Goal: Information Seeking & Learning: Check status

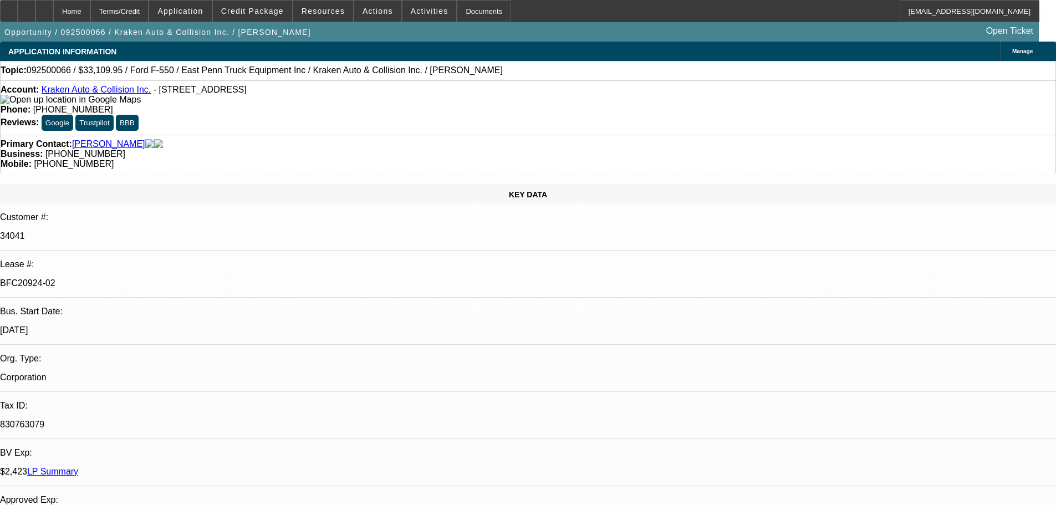
select select "0"
select select "0.1"
select select "4"
select select "0"
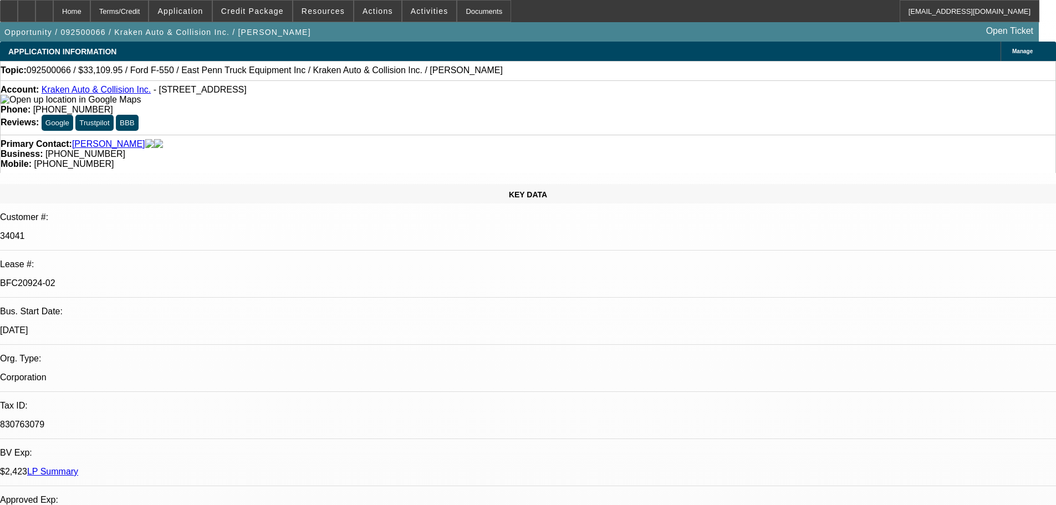
select select "0"
select select "0.1"
select select "4"
select select "0"
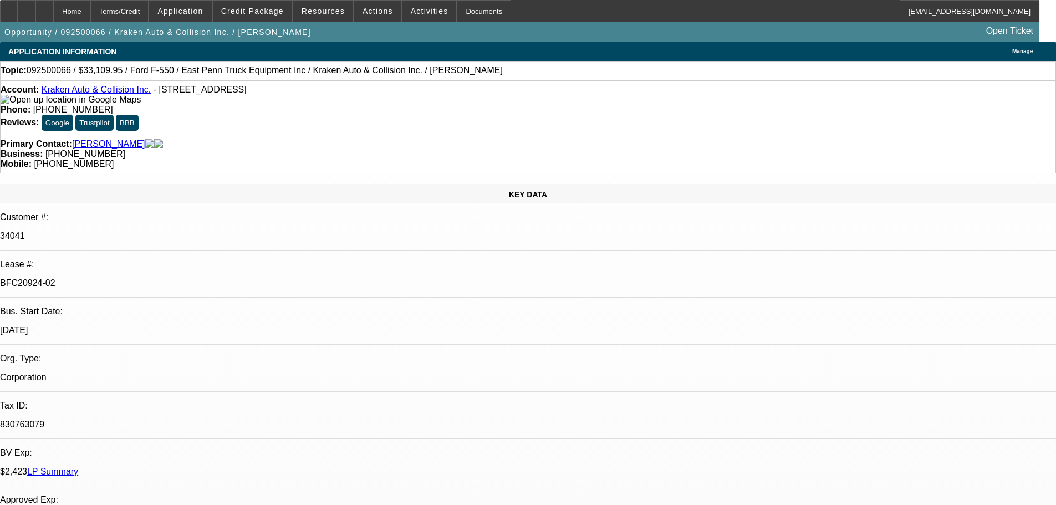
select select "0.1"
select select "4"
select select "0"
select select "0.1"
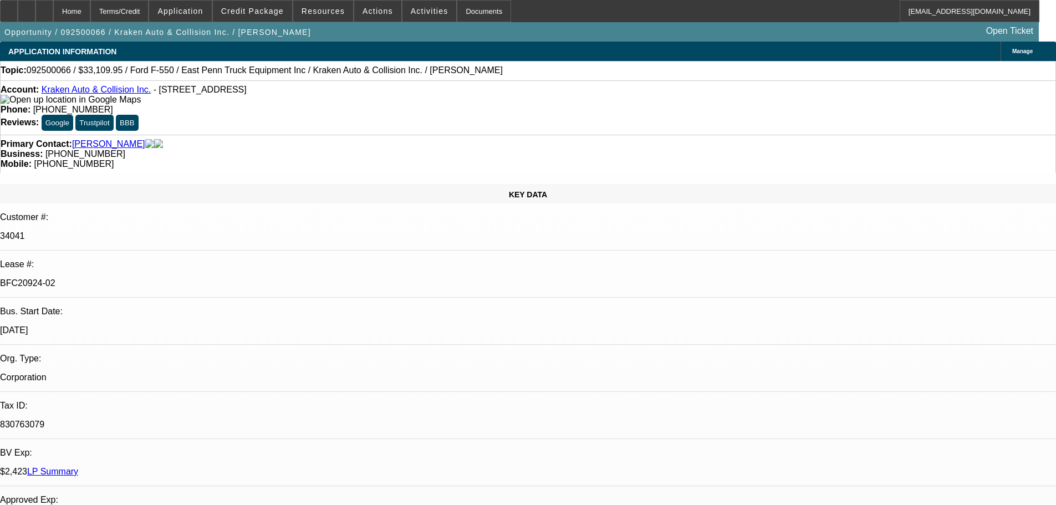
select select "4"
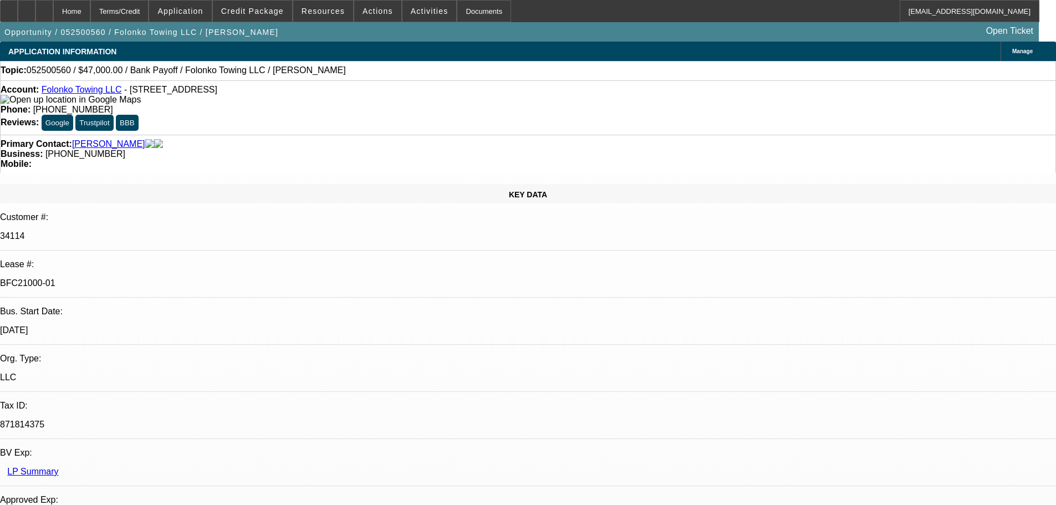
select select "0"
select select "2"
select select "0.1"
select select "4"
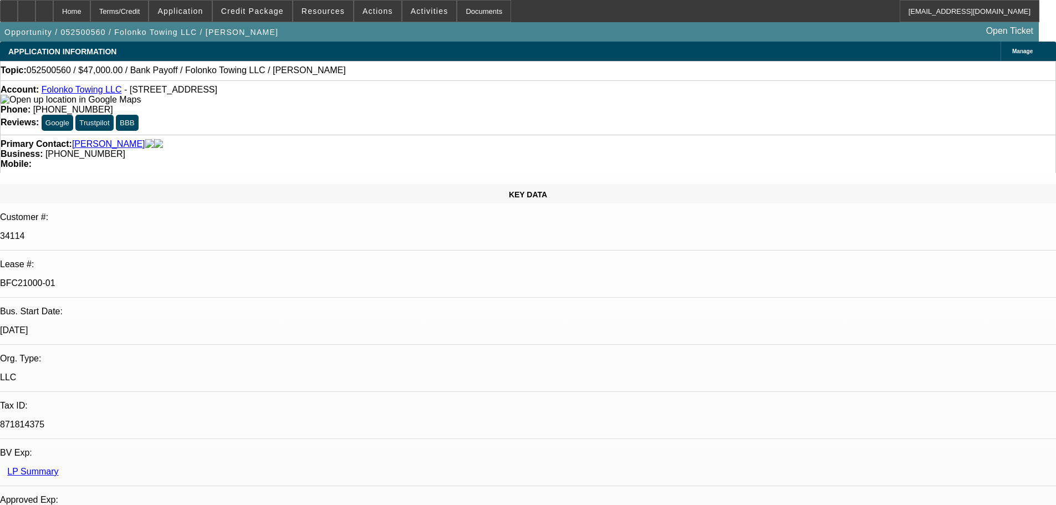
select select "0"
select select "2"
select select "0.1"
select select "4"
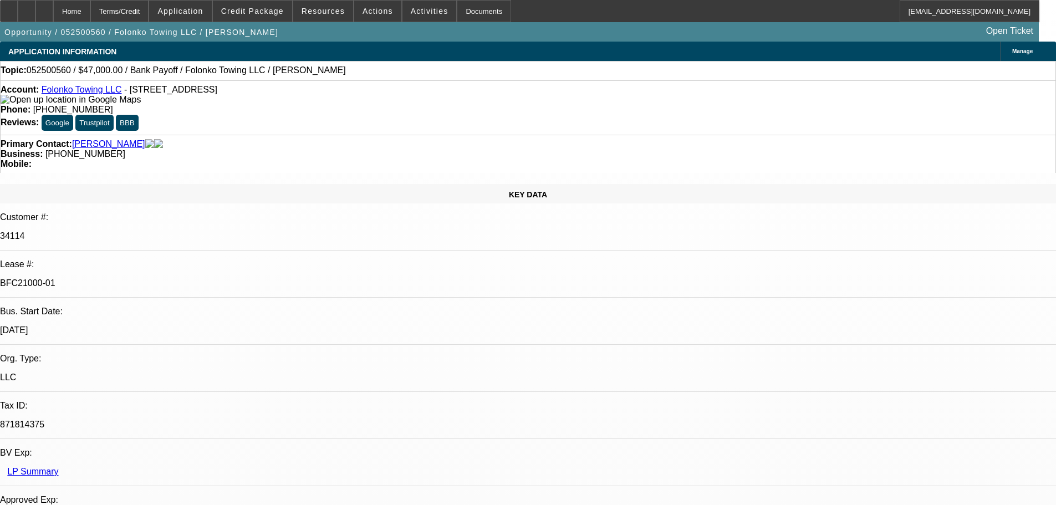
select select "0"
select select "2"
select select "0.1"
select select "4"
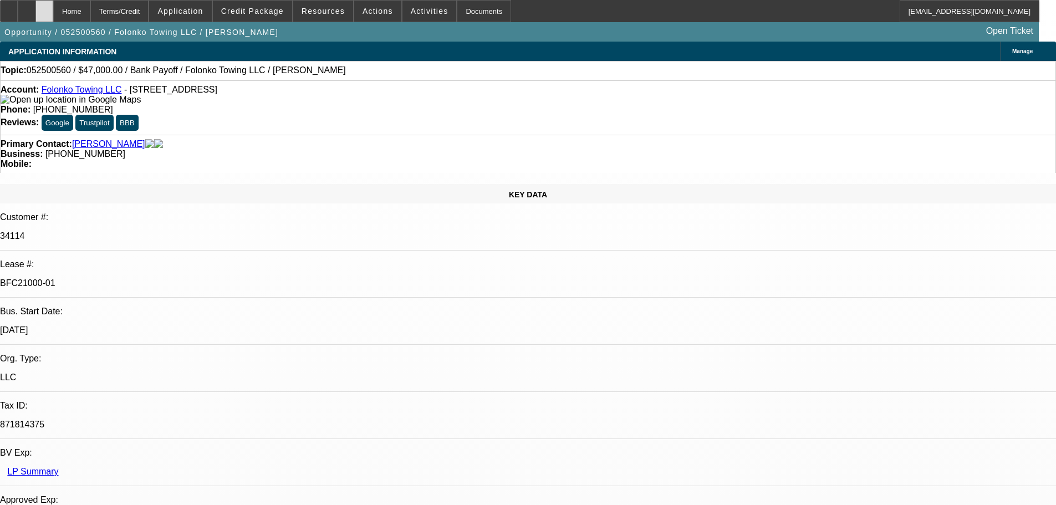
click at [53, 3] on div at bounding box center [44, 11] width 18 height 22
select select "0"
select select "2"
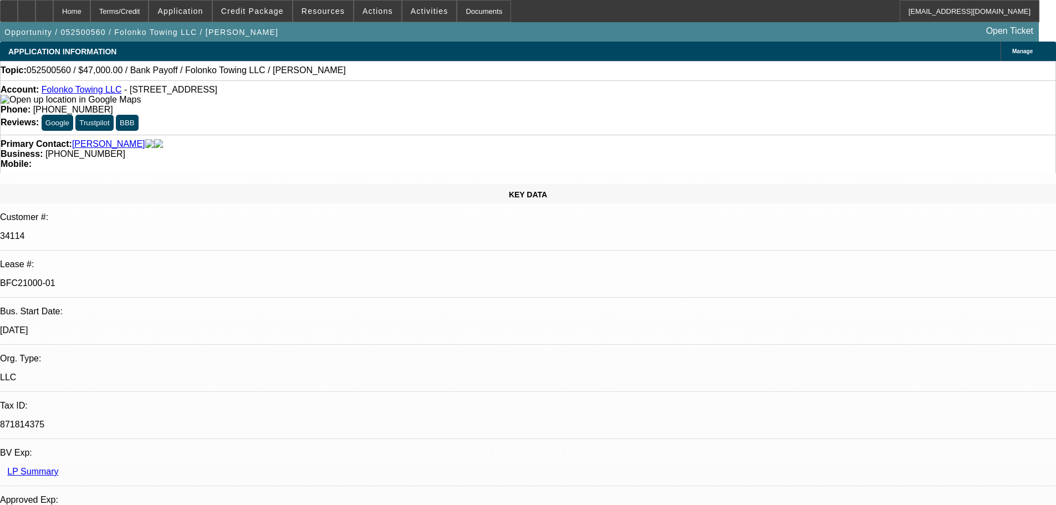
select select "0.1"
select select "0"
select select "2"
select select "0.1"
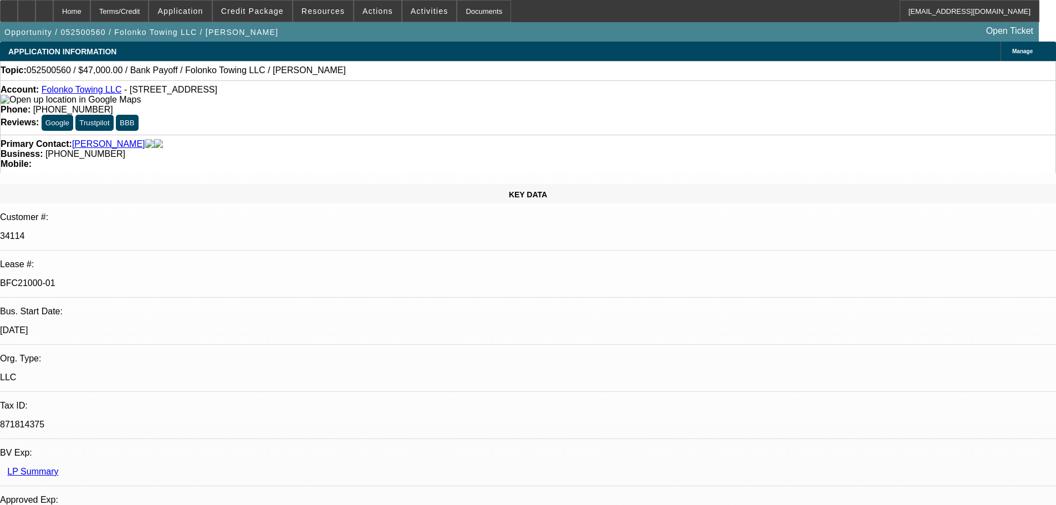
select select "0"
select select "2"
select select "0.1"
select select "4"
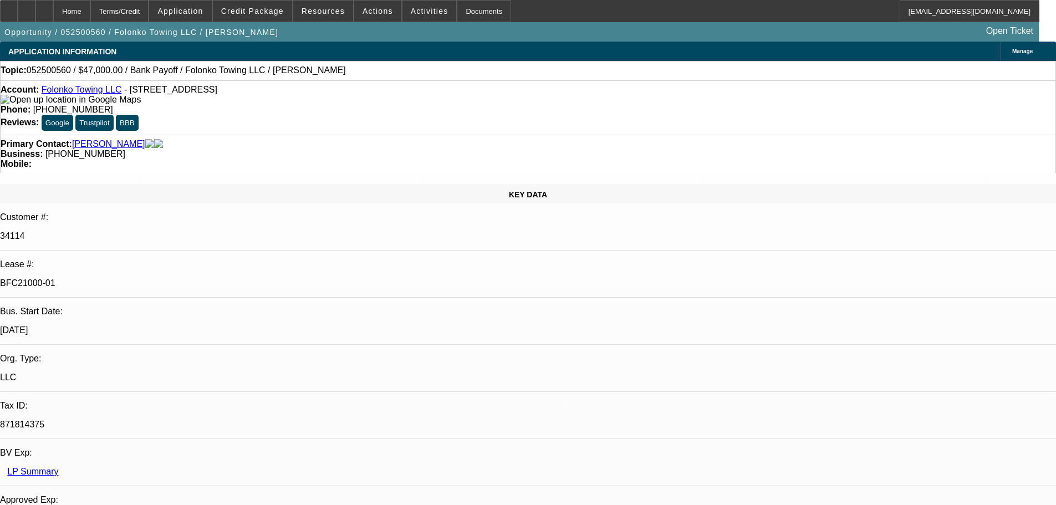
select select "4"
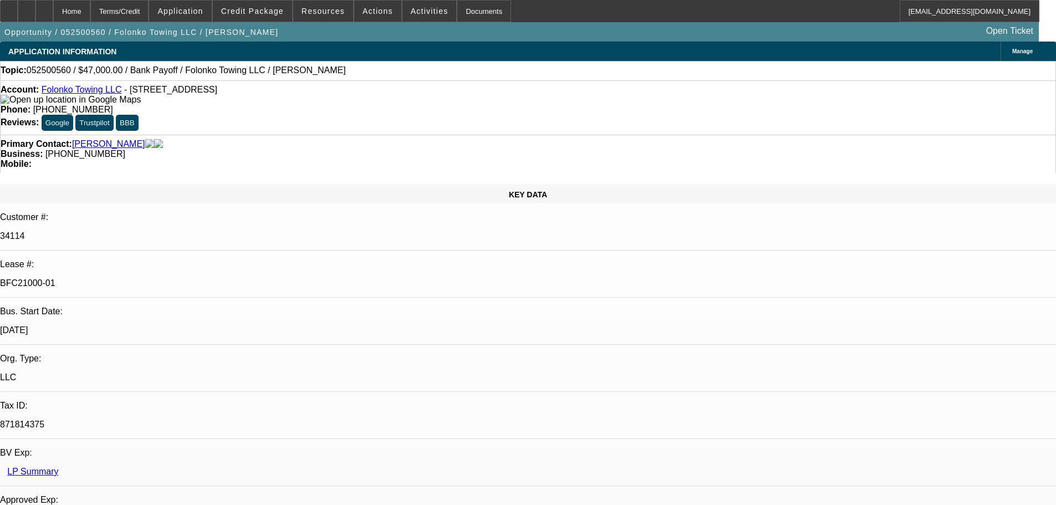
scroll to position [0, 0]
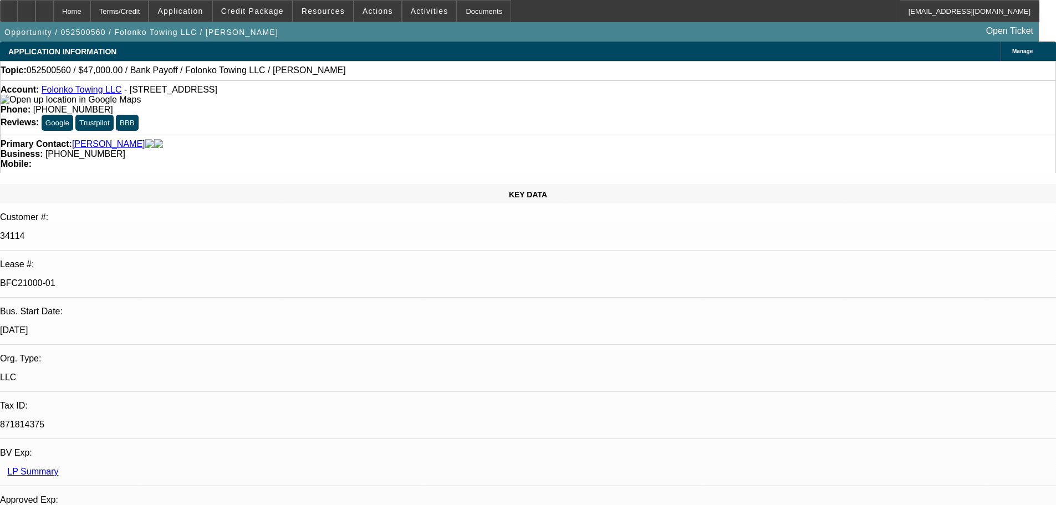
scroll to position [0, 0]
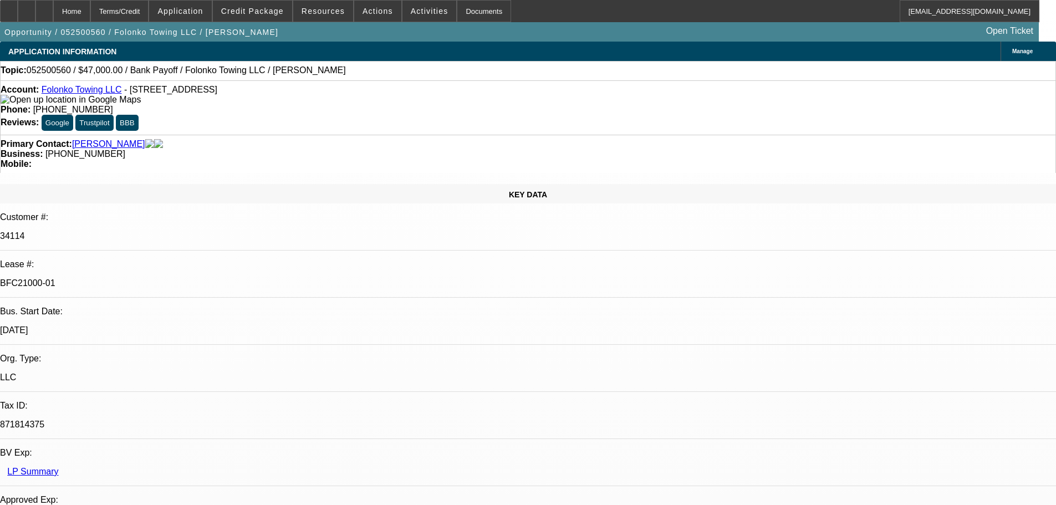
click at [456, 85] on div "Account: Folonko Towing LLC - 15702 26th Pl W, Lynnwood, WA 98087 Phone: (425) …" at bounding box center [528, 107] width 1056 height 54
click at [481, 75] on div "Topic: 052500560 / $47,000.00 / Bank Payoff / Folonko Towing LLC / Touray, Lamin" at bounding box center [528, 70] width 1055 height 10
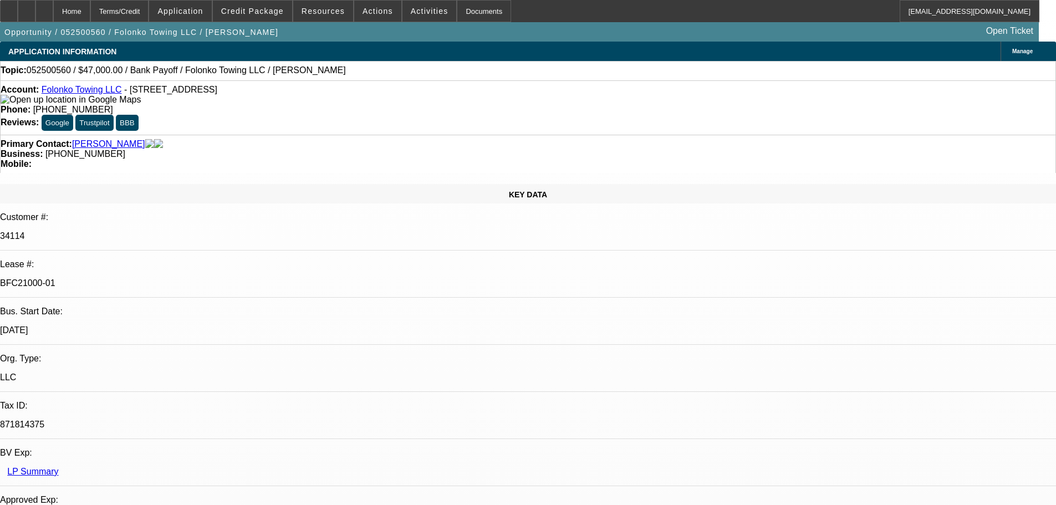
scroll to position [333, 0]
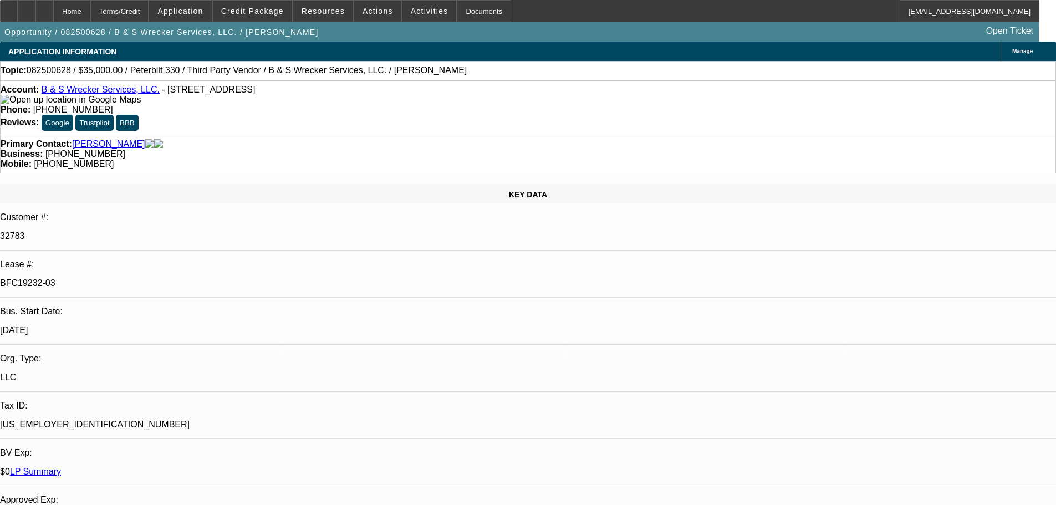
select select "0"
select select "6"
select select "0"
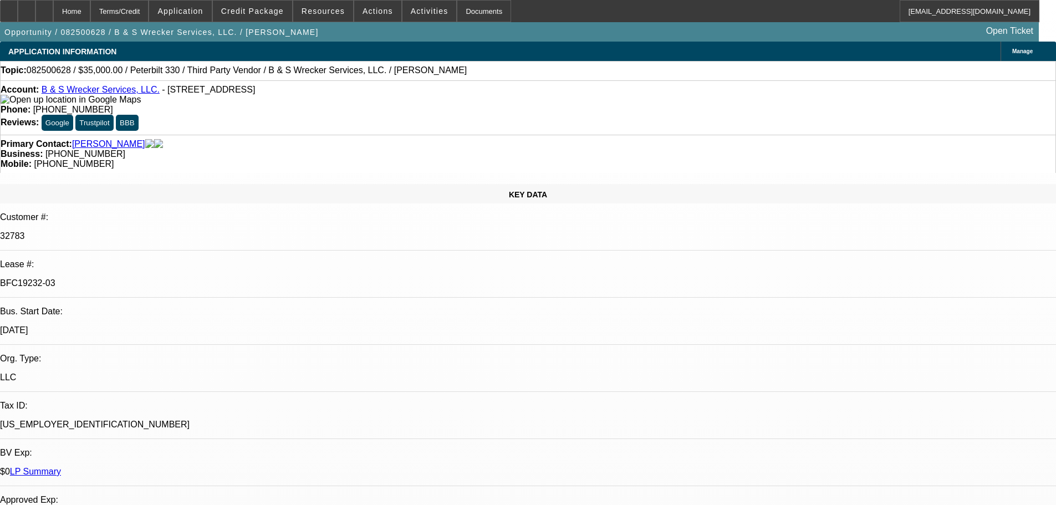
select select "0"
select select "6"
select select "0"
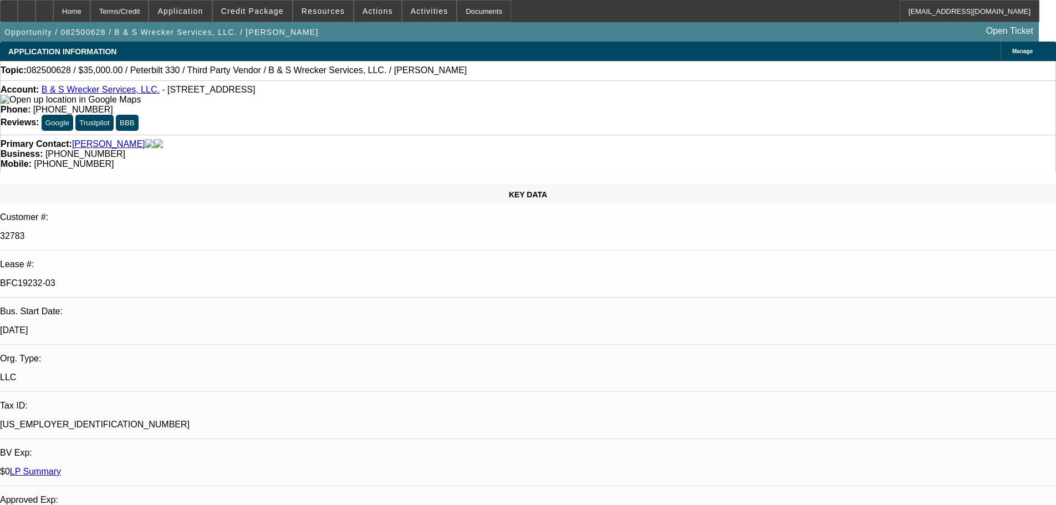
select select "0"
select select "6"
click at [53, 12] on div at bounding box center [44, 11] width 18 height 22
select select "0"
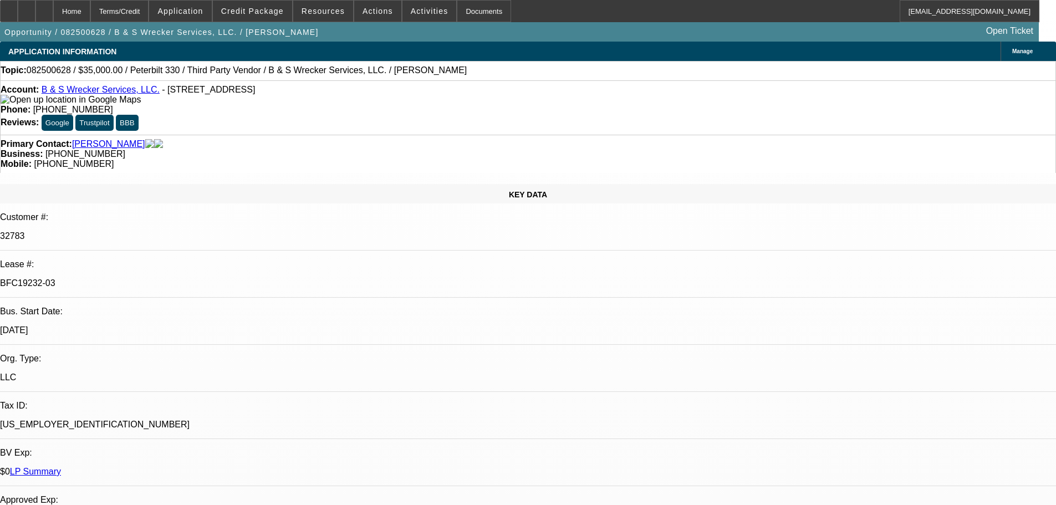
select select "0"
select select "6"
select select "0"
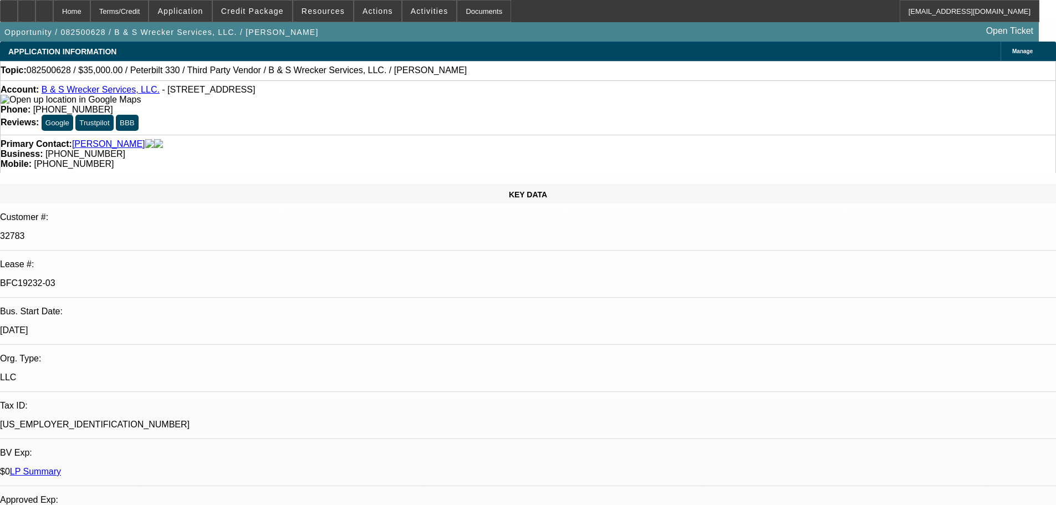
select select "6"
select select "0"
select select "6"
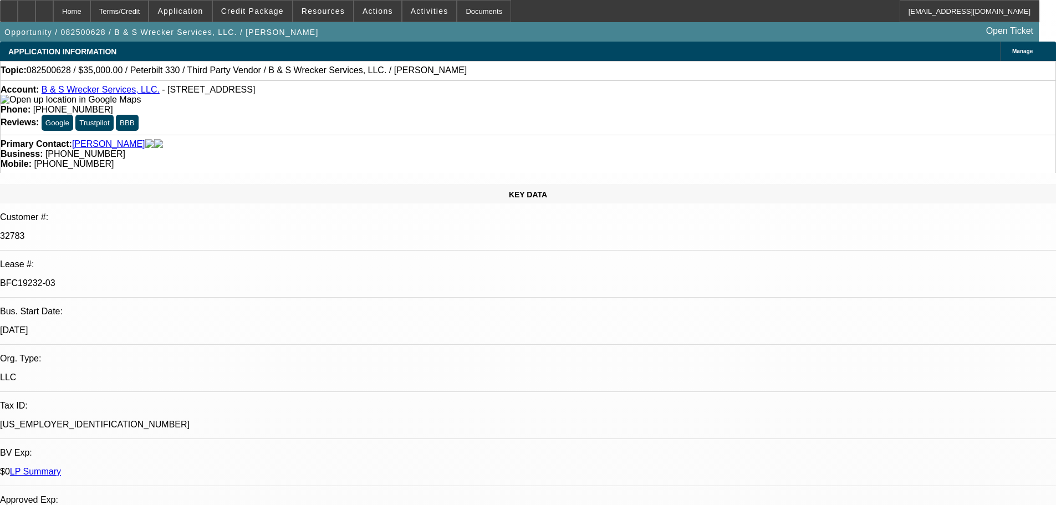
scroll to position [943, 0]
select select "0"
select select "6"
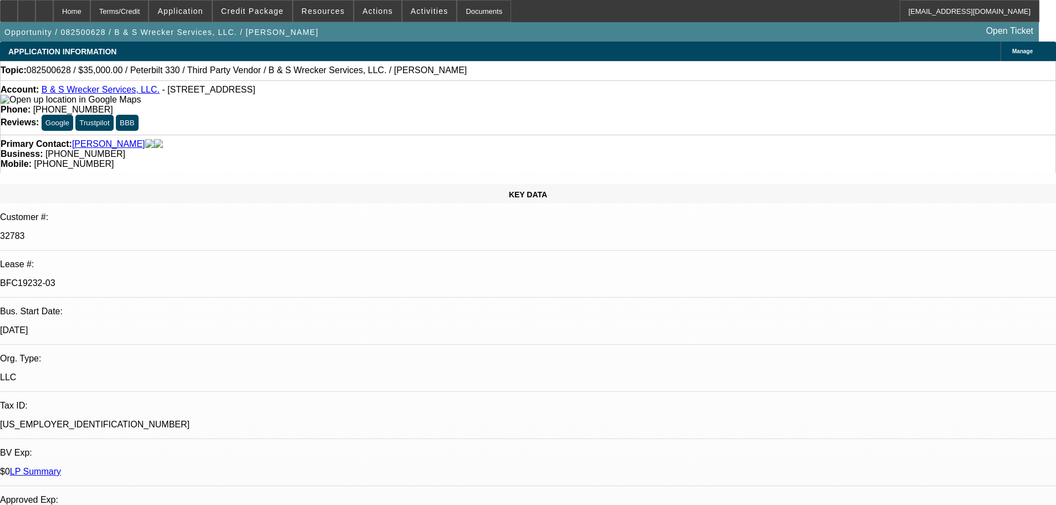
select select "0"
select select "6"
select select "0"
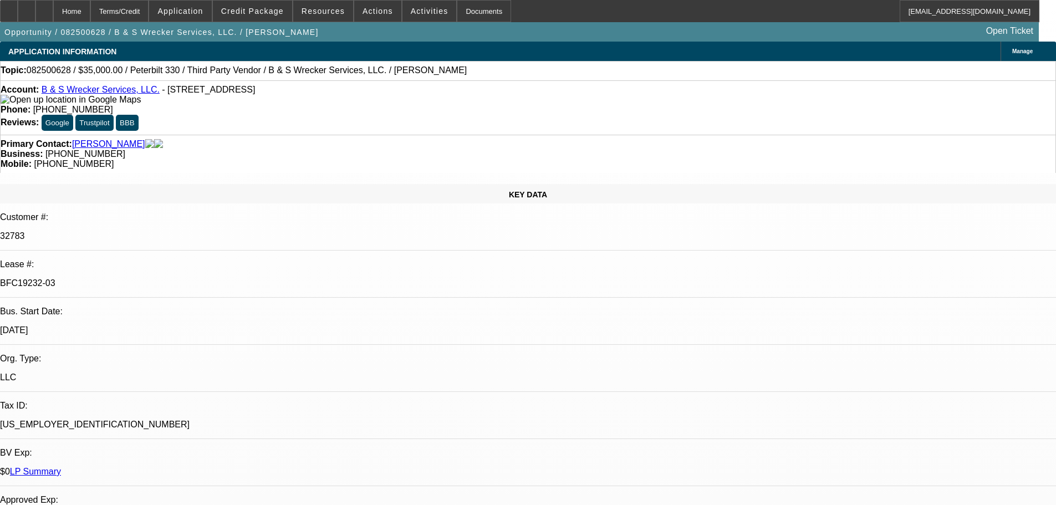
select select "0"
select select "6"
drag, startPoint x: 147, startPoint y: 95, endPoint x: 49, endPoint y: 96, distance: 98.2
click at [49, 96] on div "Account: B & S Wrecker Services, LLC. - [STREET_ADDRESS]" at bounding box center [528, 95] width 1055 height 20
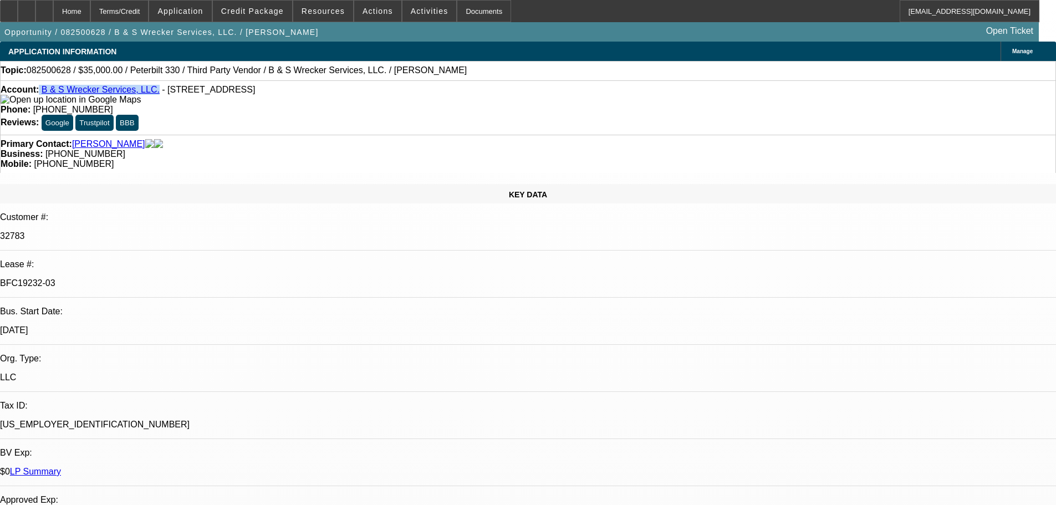
copy div "B & S Wrecker Services, LLC."
click at [288, 103] on div "Account: B & S Wrecker Services, LLC. - [STREET_ADDRESS]" at bounding box center [528, 95] width 1055 height 20
